Goal: Task Accomplishment & Management: Use online tool/utility

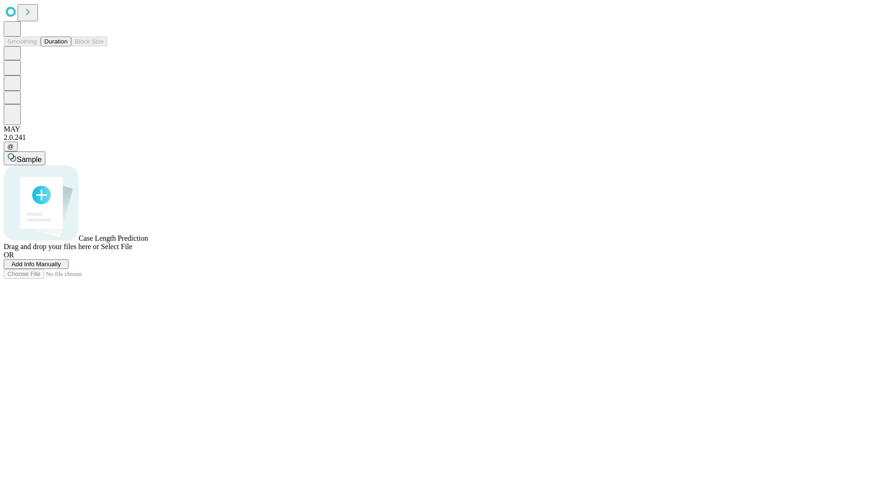
click at [68, 46] on button "Duration" at bounding box center [56, 42] width 31 height 10
click at [61, 267] on span "Add Info Manually" at bounding box center [36, 263] width 49 height 7
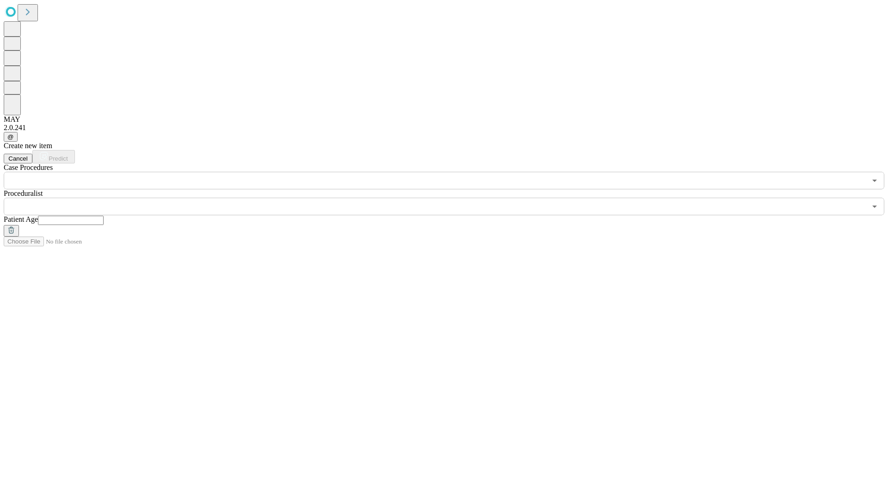
click at [104, 216] on input "text" at bounding box center [71, 220] width 66 height 9
type input "**"
click at [451, 198] on input "text" at bounding box center [435, 207] width 863 height 18
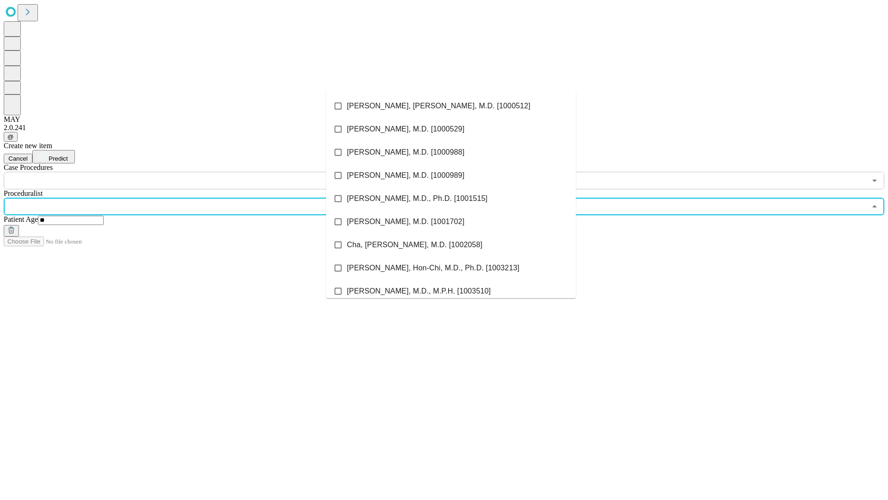
click at [451, 106] on li "[PERSON_NAME], [PERSON_NAME], M.D. [1000512]" at bounding box center [451, 105] width 250 height 23
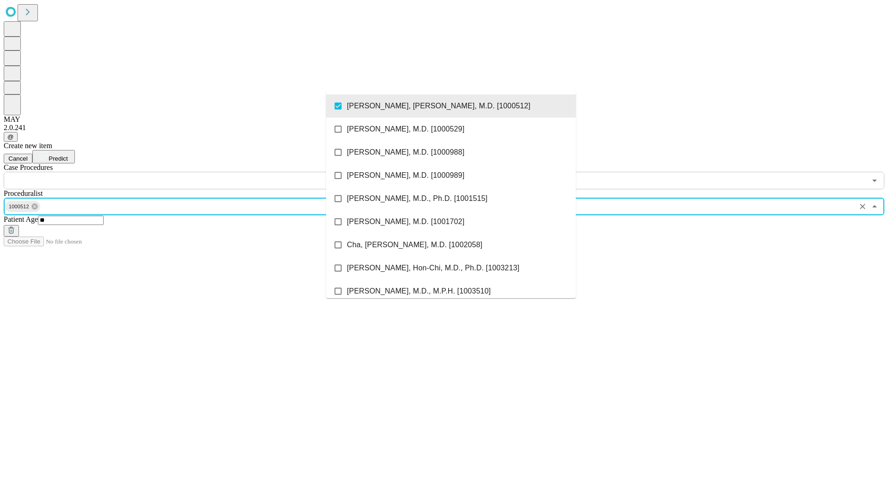
click at [194, 172] on input "text" at bounding box center [435, 181] width 863 height 18
